Goal: Transaction & Acquisition: Purchase product/service

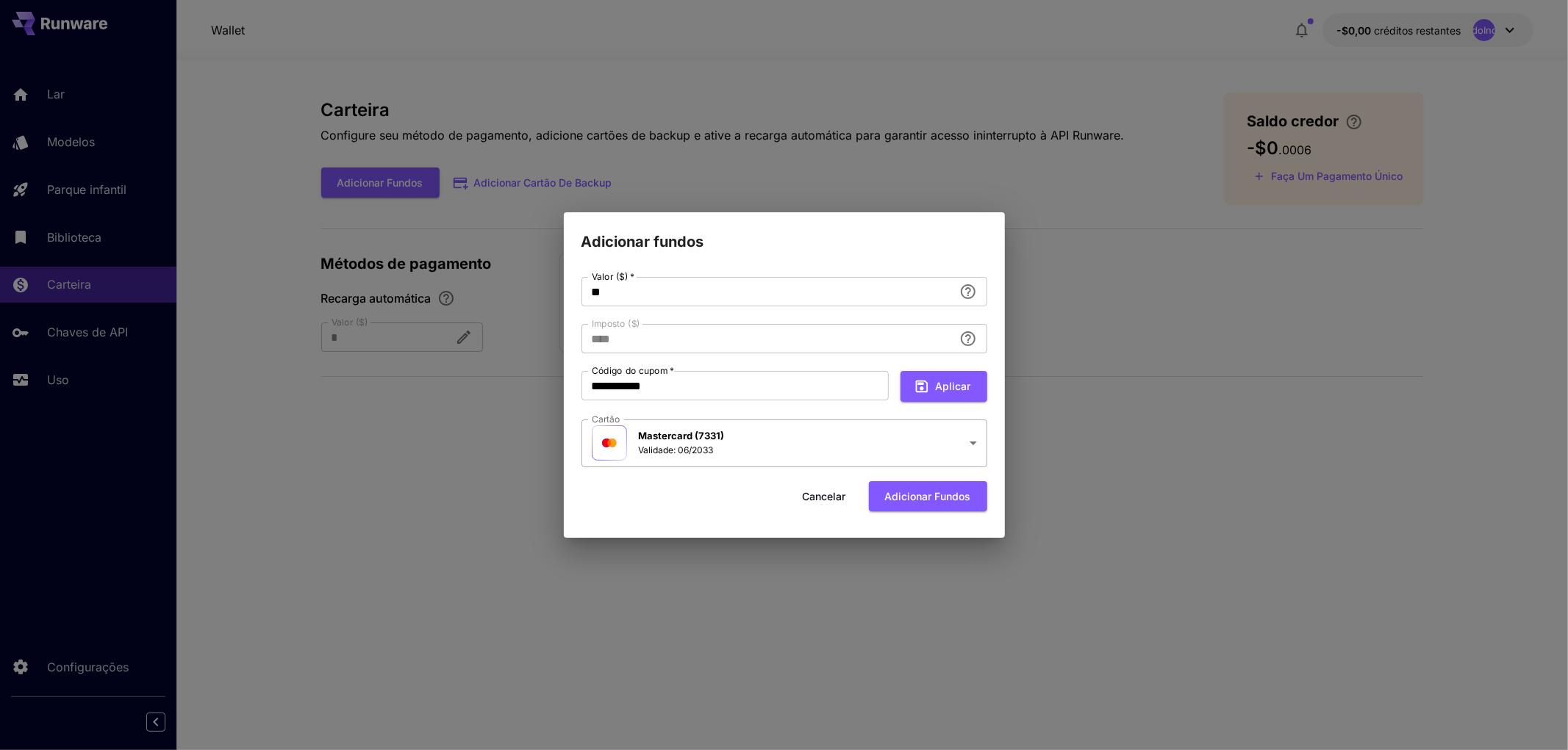
click at [773, 446] on body "**********" at bounding box center [784, 430] width 1568 height 861
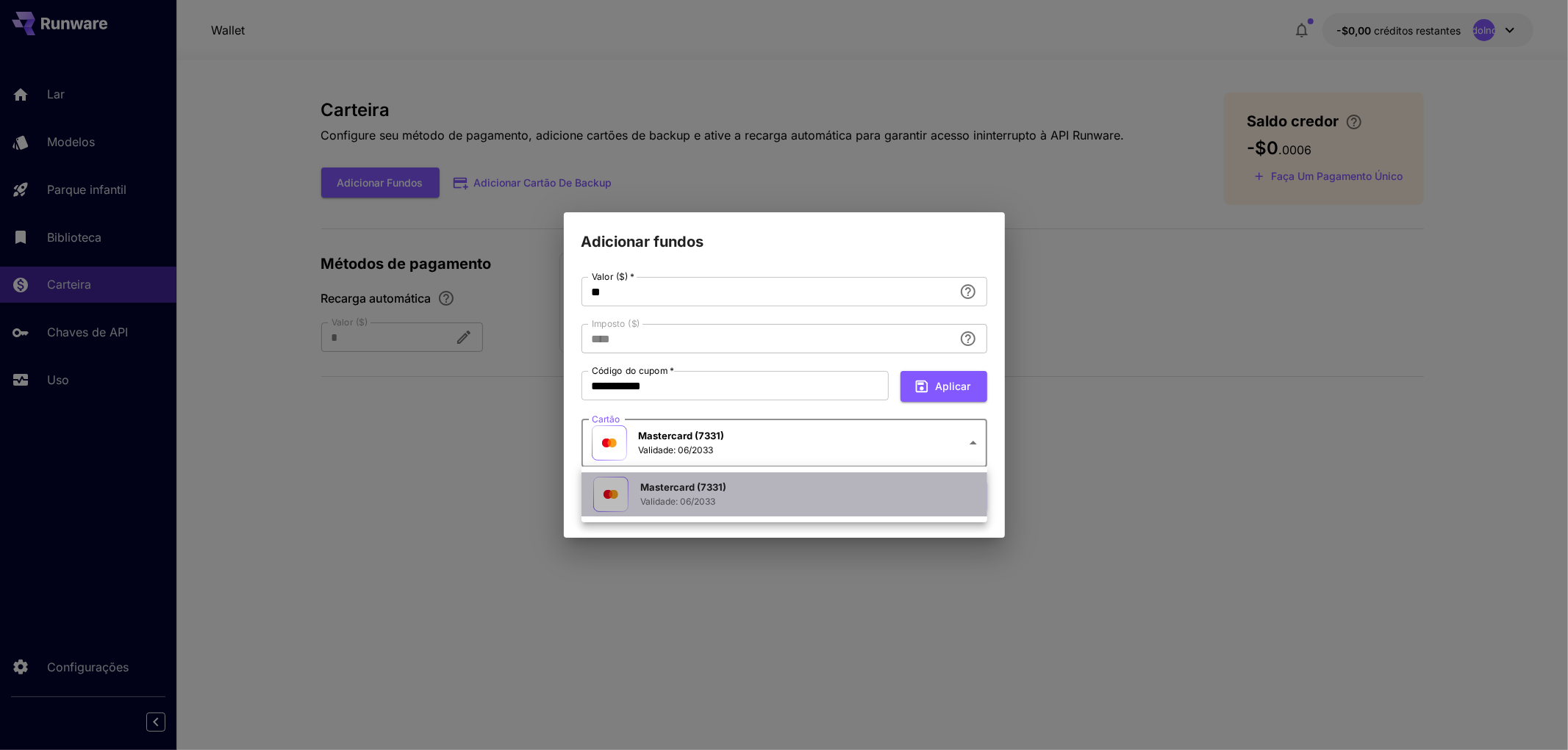
click at [769, 494] on div "Mastercard (7331) Validade: 06/2033" at bounding box center [740, 494] width 294 height 36
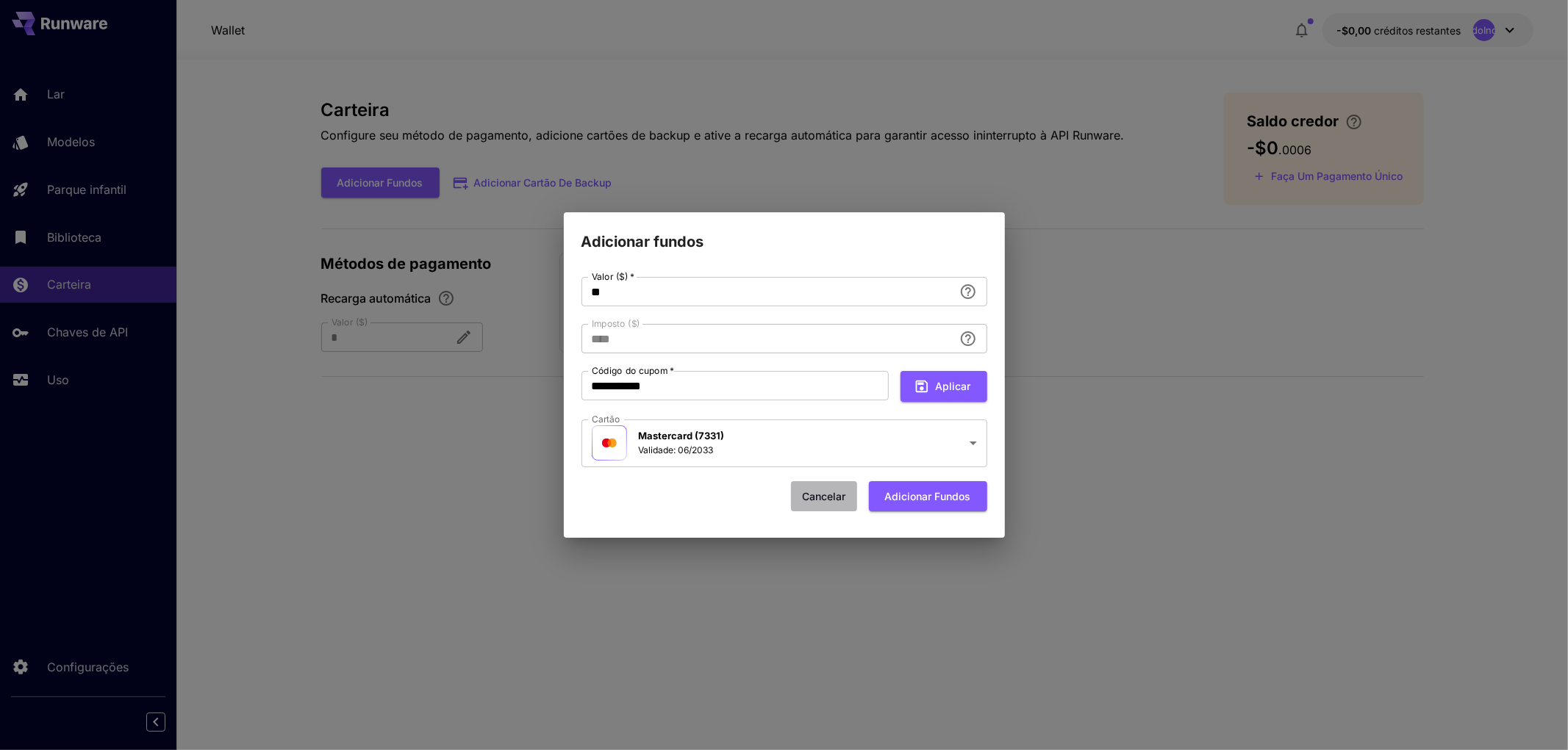
click at [828, 494] on font "Cancelar" at bounding box center [823, 495] width 43 height 12
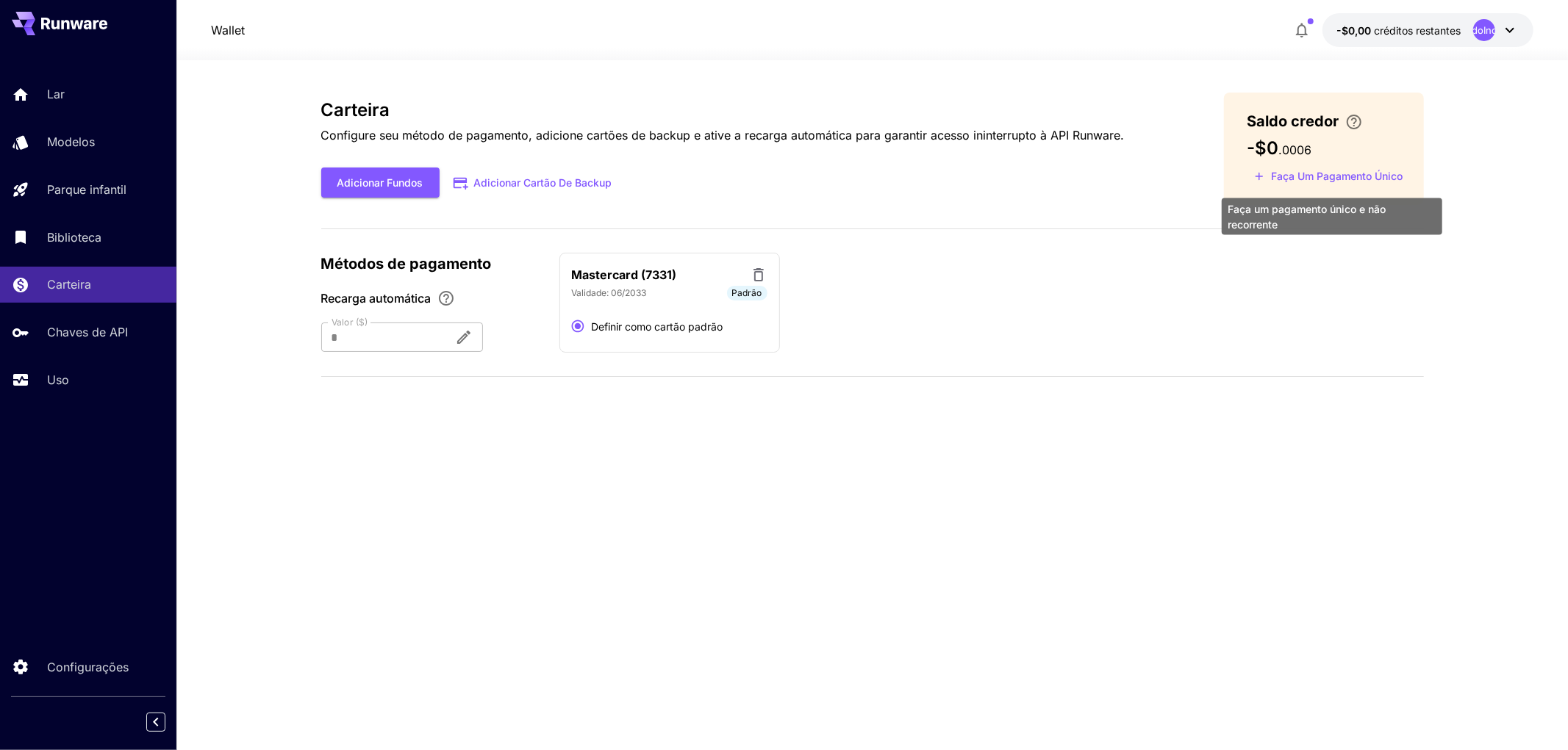
click at [1294, 179] on font "Faça um pagamento único" at bounding box center [1338, 175] width 132 height 12
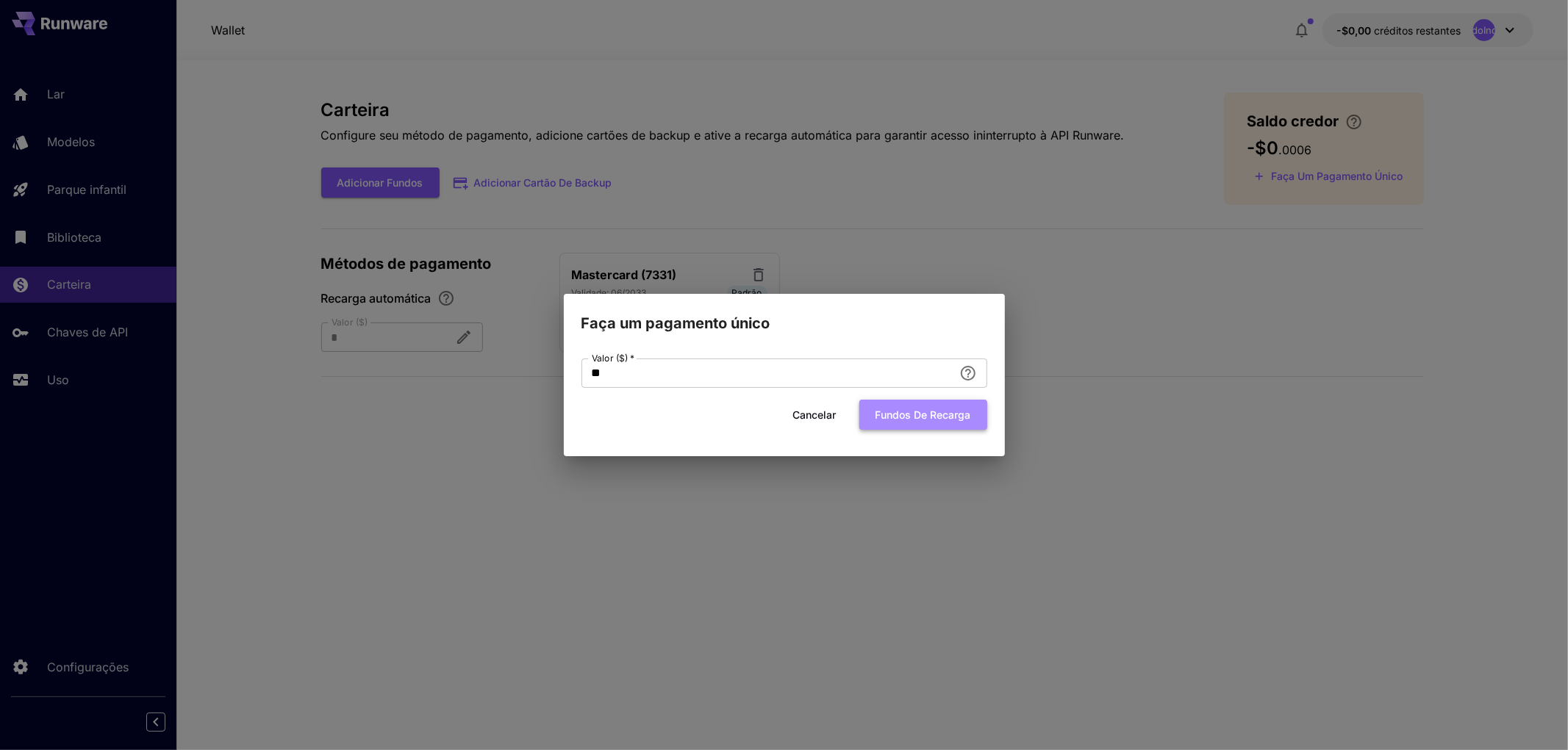
click at [931, 417] on font "Fundos de recarga" at bounding box center [923, 415] width 95 height 12
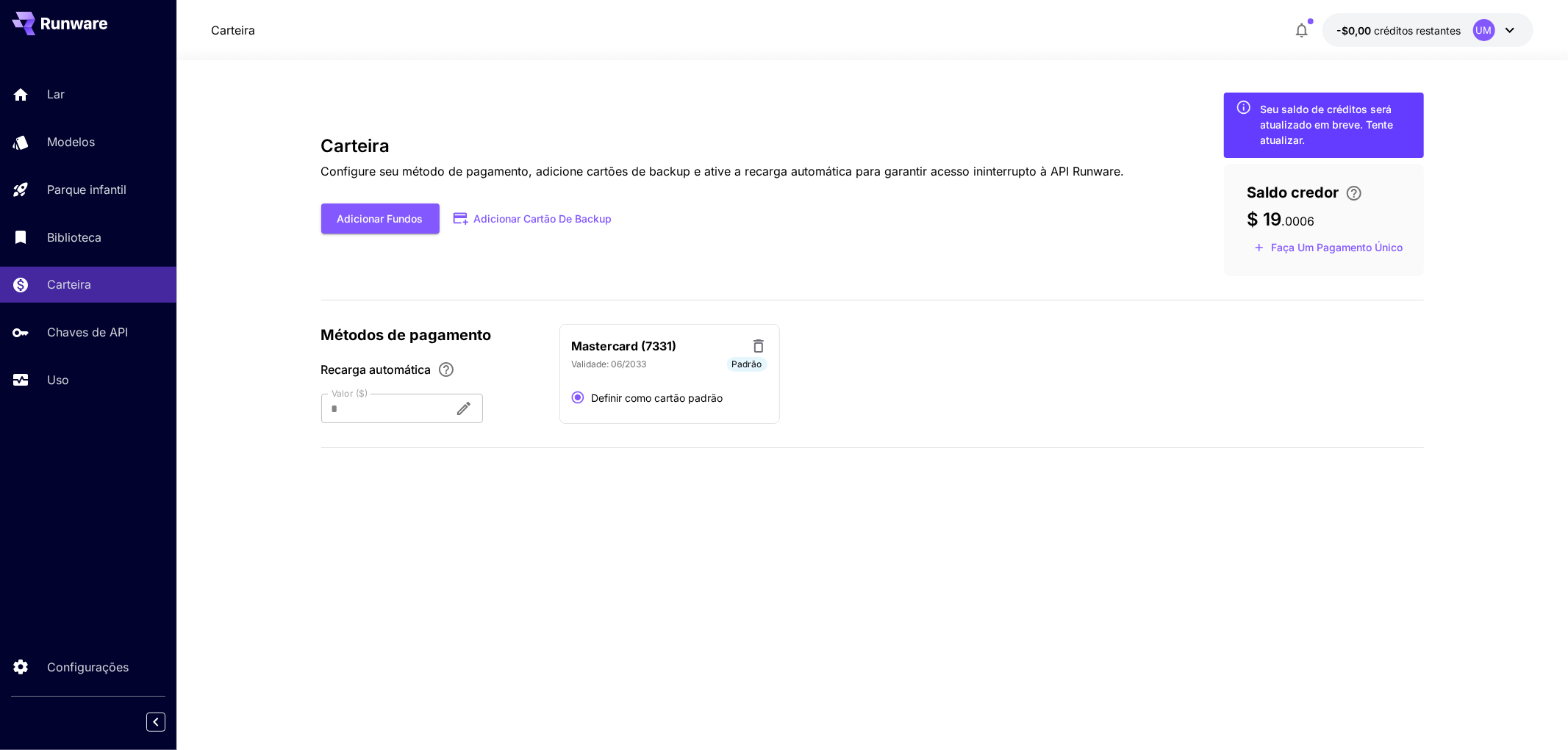
click at [422, 408] on div at bounding box center [382, 409] width 121 height 30
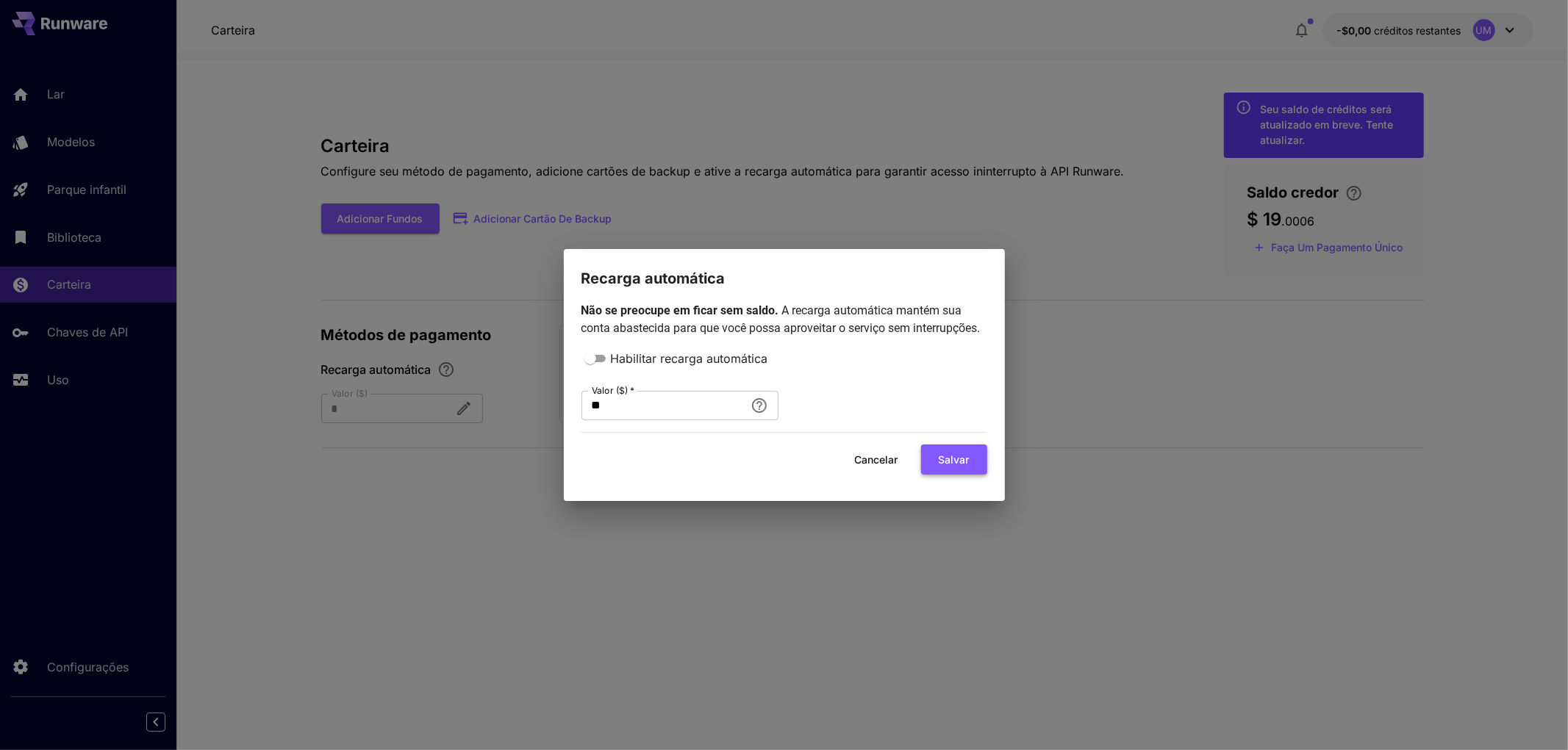
click at [942, 460] on font "Salvar" at bounding box center [954, 459] width 31 height 12
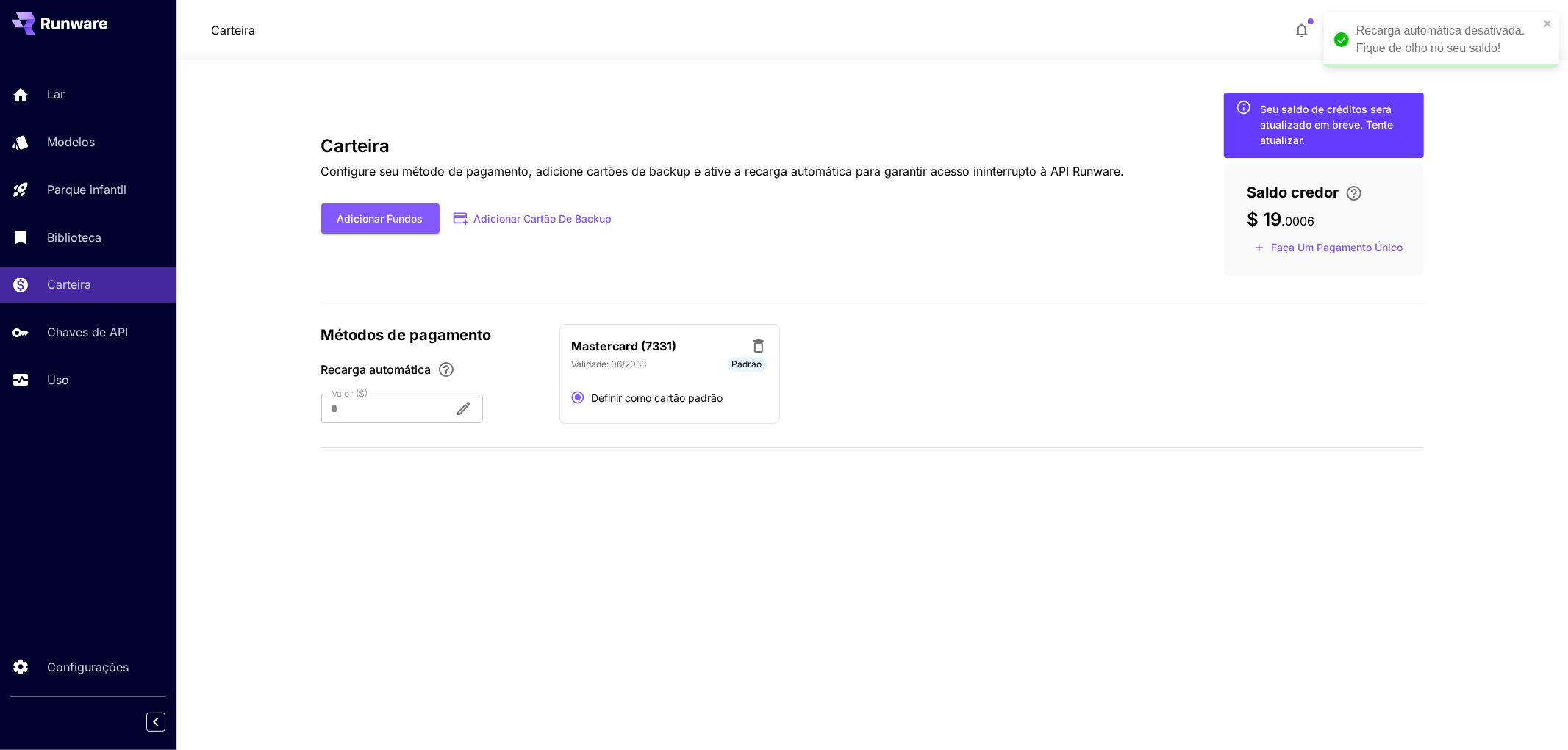
click at [983, 627] on div "Carteira Configure seu método de pagamento, adicione cartões de backup e ative …" at bounding box center [873, 405] width 1103 height 625
